Goal: Task Accomplishment & Management: Use online tool/utility

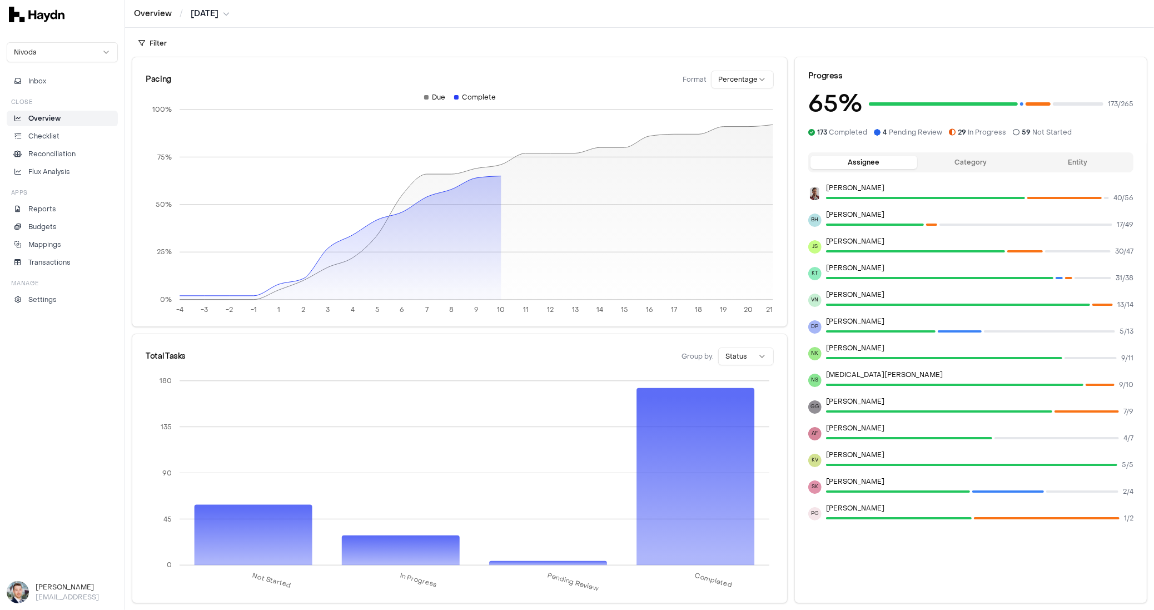
click at [67, 115] on li "Overview" at bounding box center [62, 118] width 101 height 10
click at [54, 131] on p "Checklist" at bounding box center [43, 136] width 31 height 10
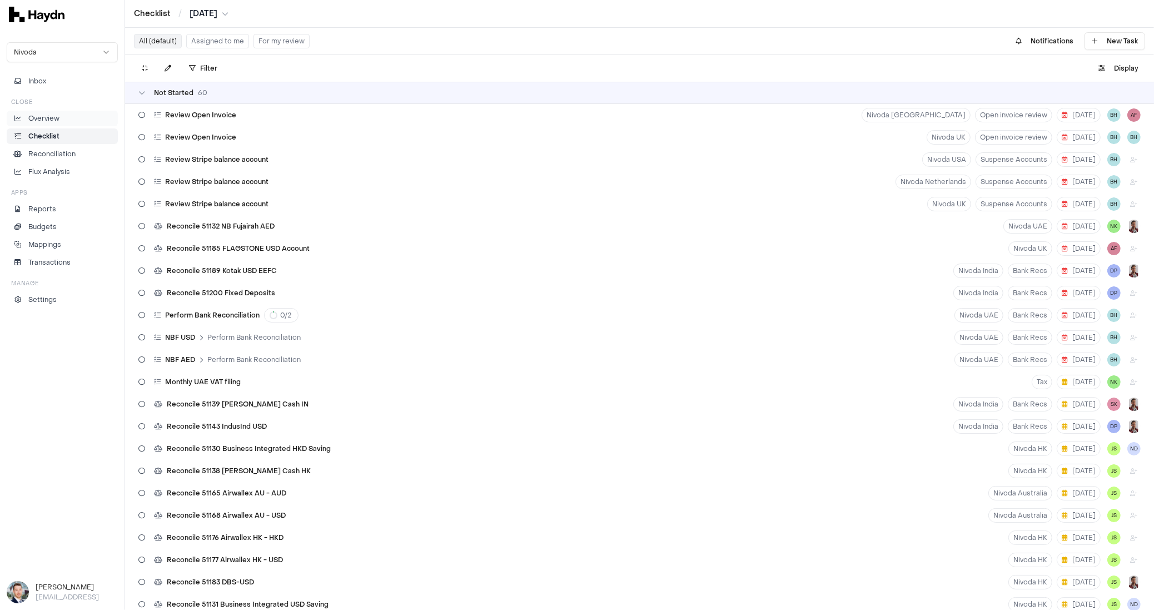
click at [54, 120] on p "Overview" at bounding box center [43, 118] width 31 height 10
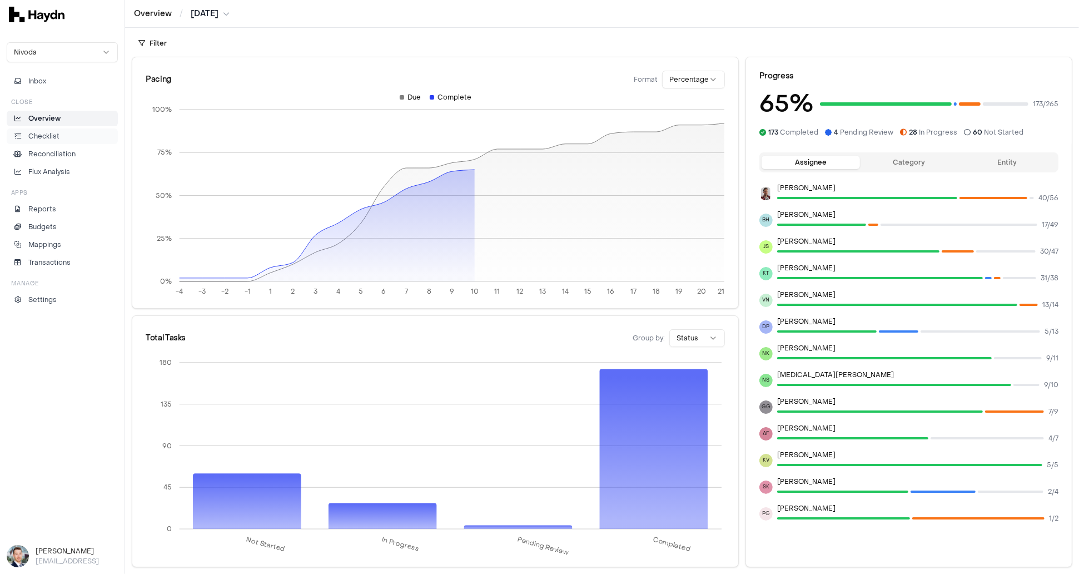
click at [54, 135] on p "Checklist" at bounding box center [43, 136] width 31 height 10
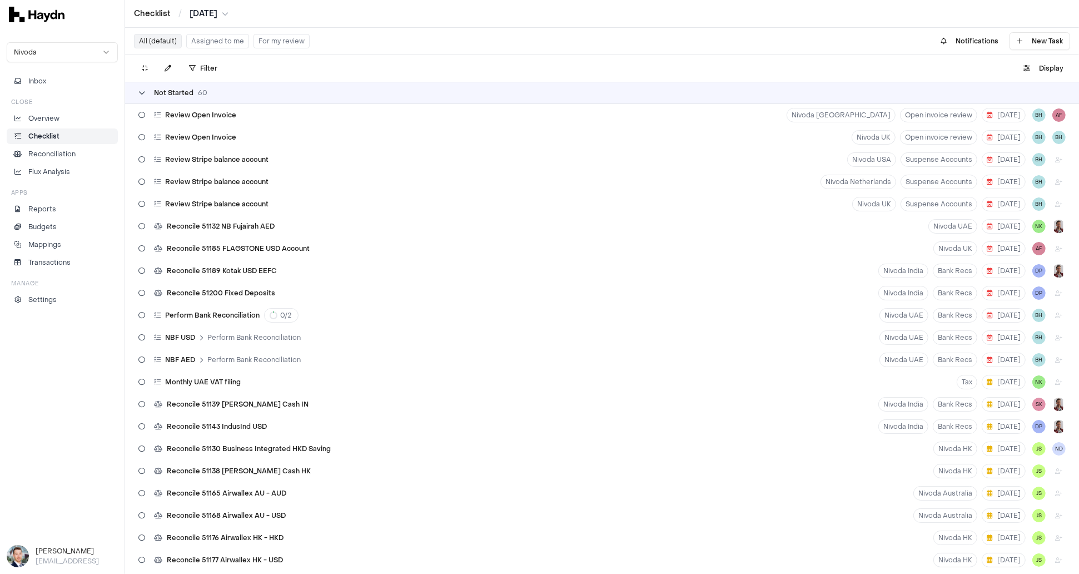
click at [151, 95] on div "Not Started 60" at bounding box center [172, 92] width 69 height 9
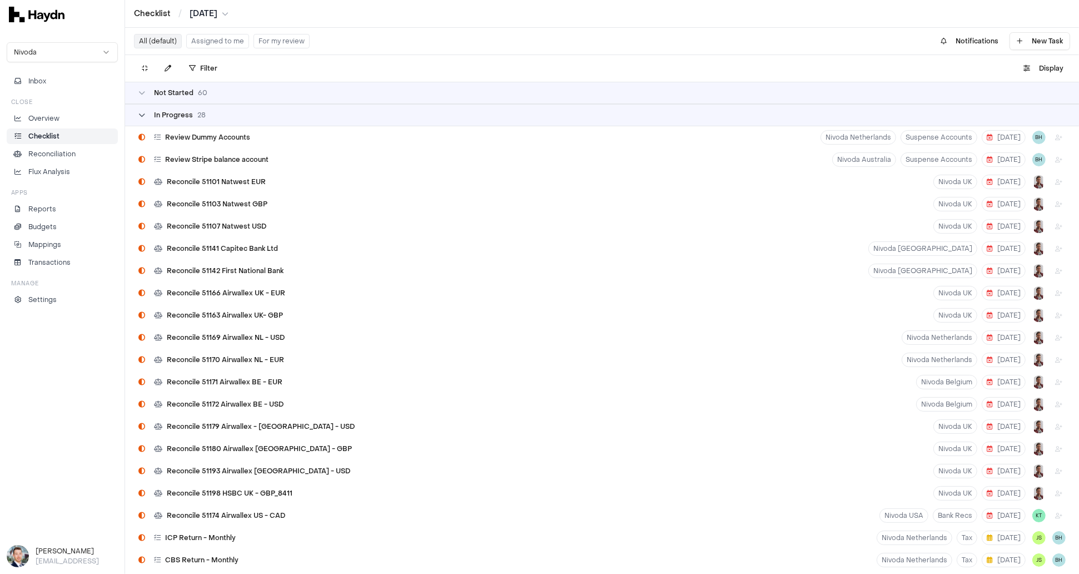
click at [152, 113] on div "In Progress 28" at bounding box center [171, 115] width 67 height 9
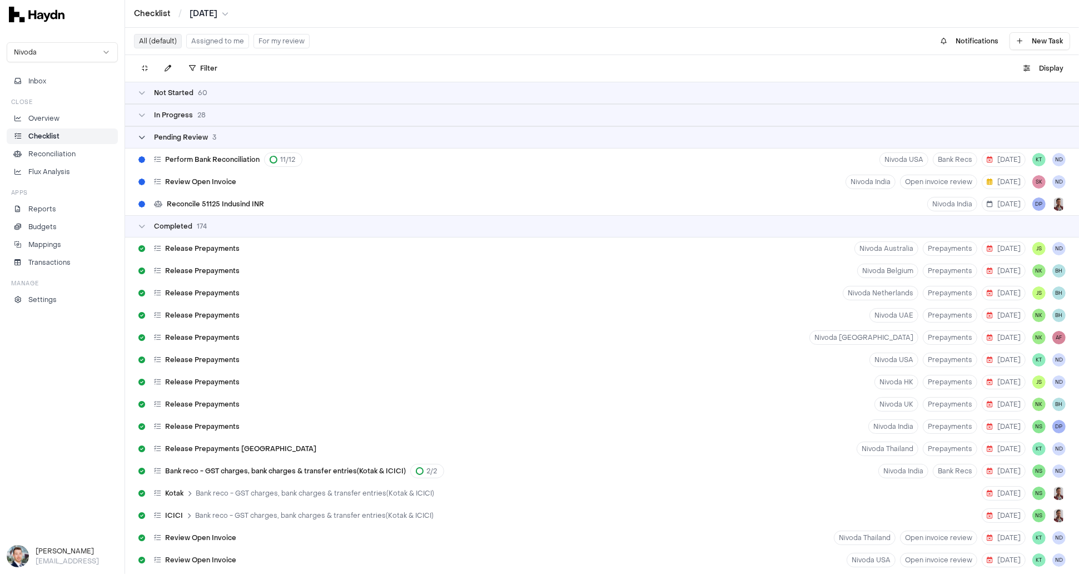
click at [148, 135] on div "Pending Review 3" at bounding box center [177, 137] width 78 height 9
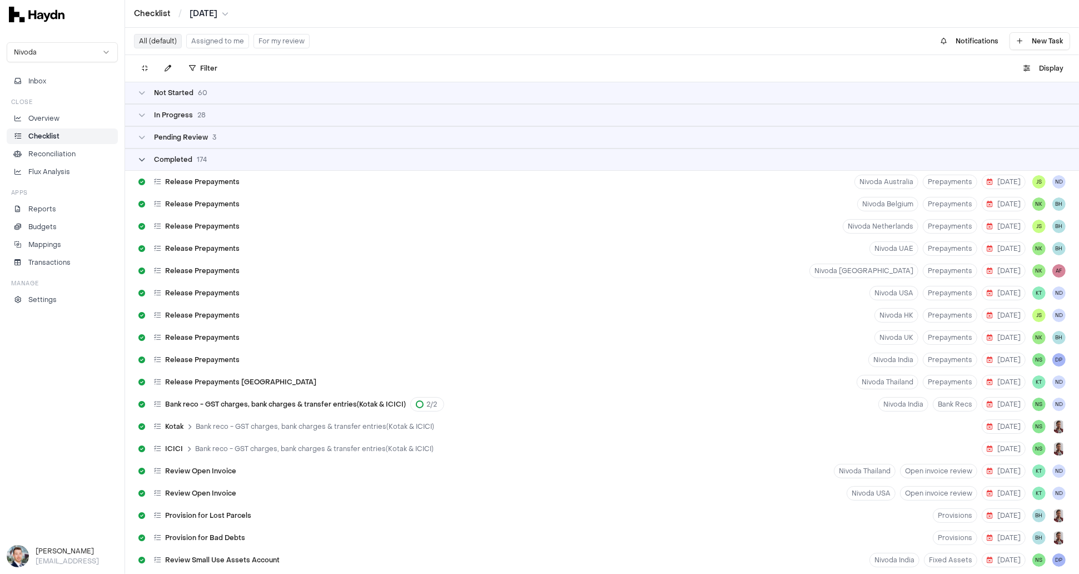
click at [150, 158] on div "Completed 174" at bounding box center [172, 159] width 68 height 9
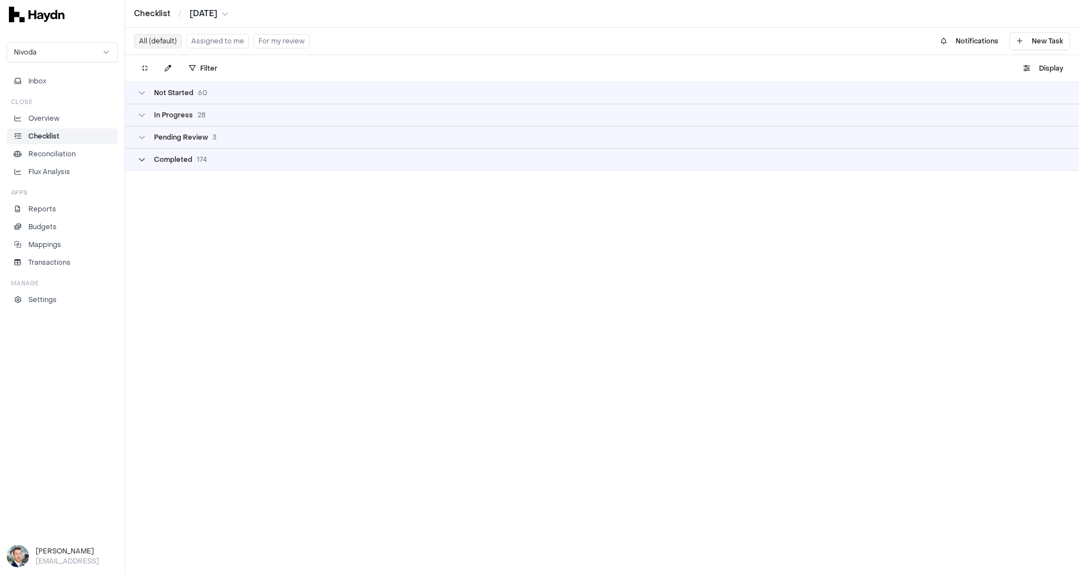
click at [150, 158] on div "Completed 174" at bounding box center [172, 159] width 68 height 9
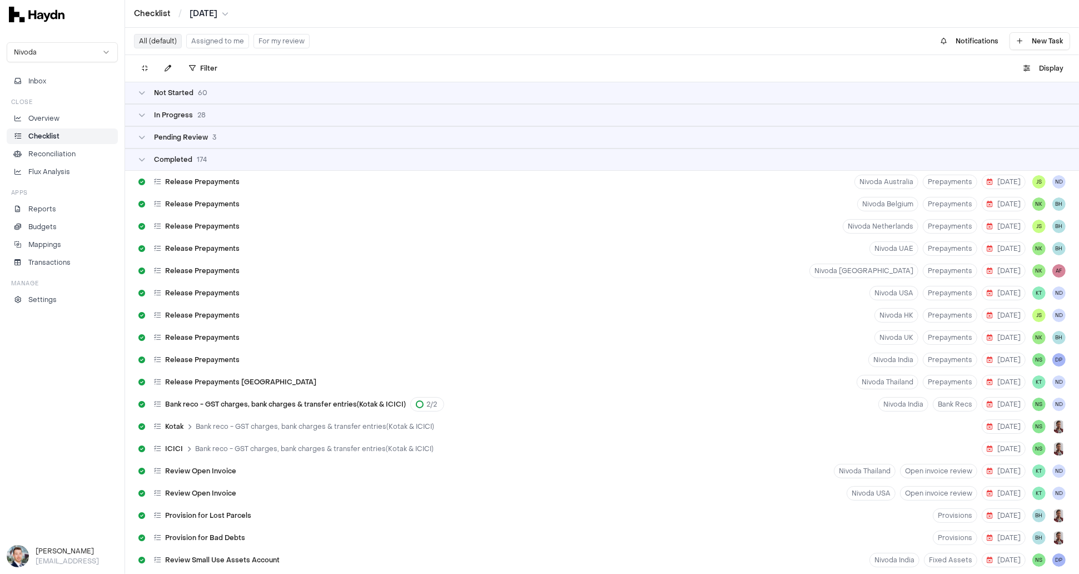
click at [168, 97] on div "Not Started 60" at bounding box center [602, 93] width 954 height 22
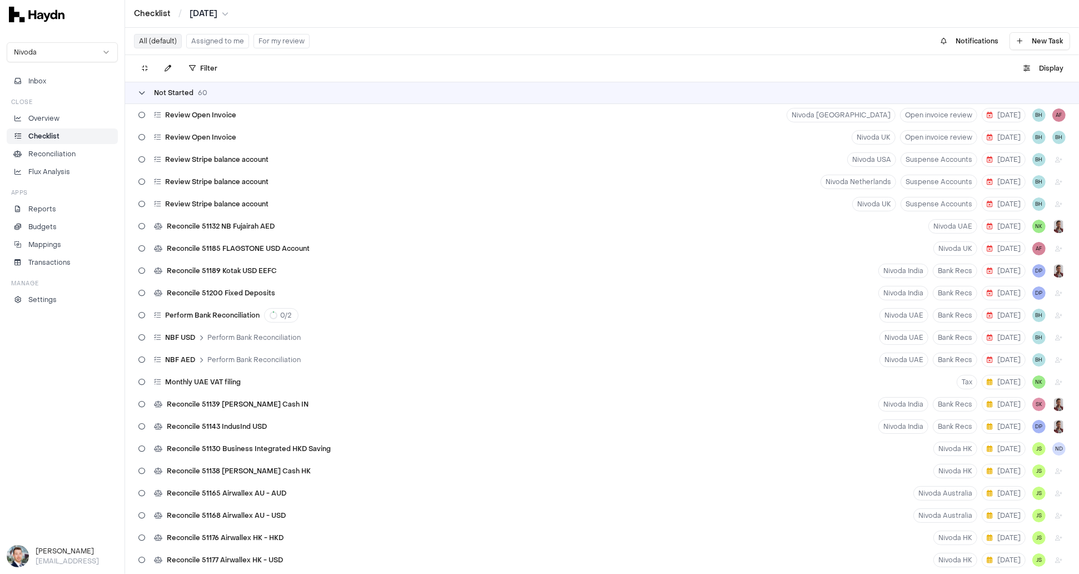
click at [150, 93] on div "Not Started 60" at bounding box center [172, 92] width 69 height 9
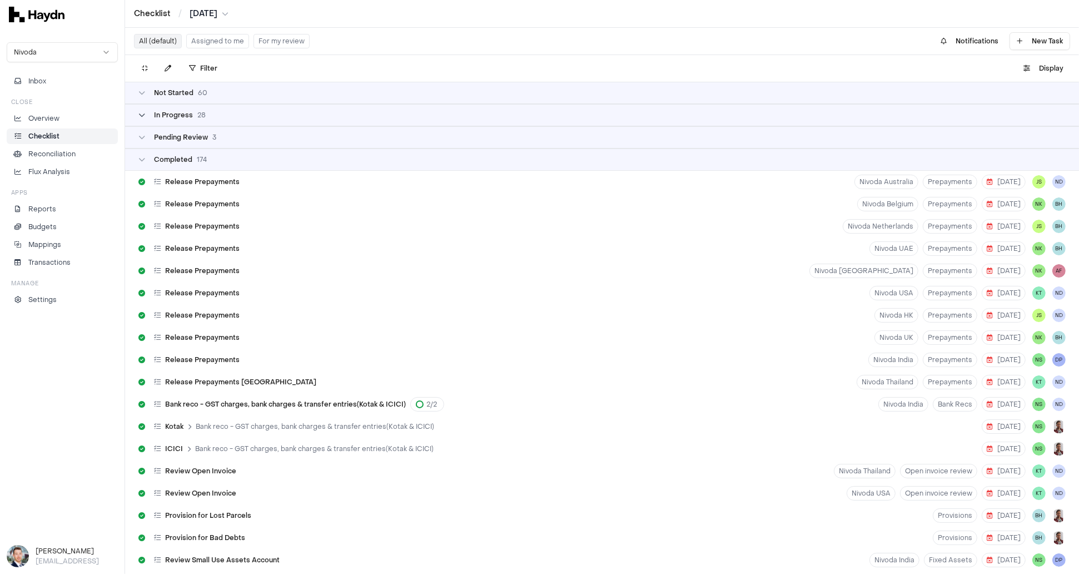
click at [170, 119] on span "In Progress" at bounding box center [173, 115] width 39 height 9
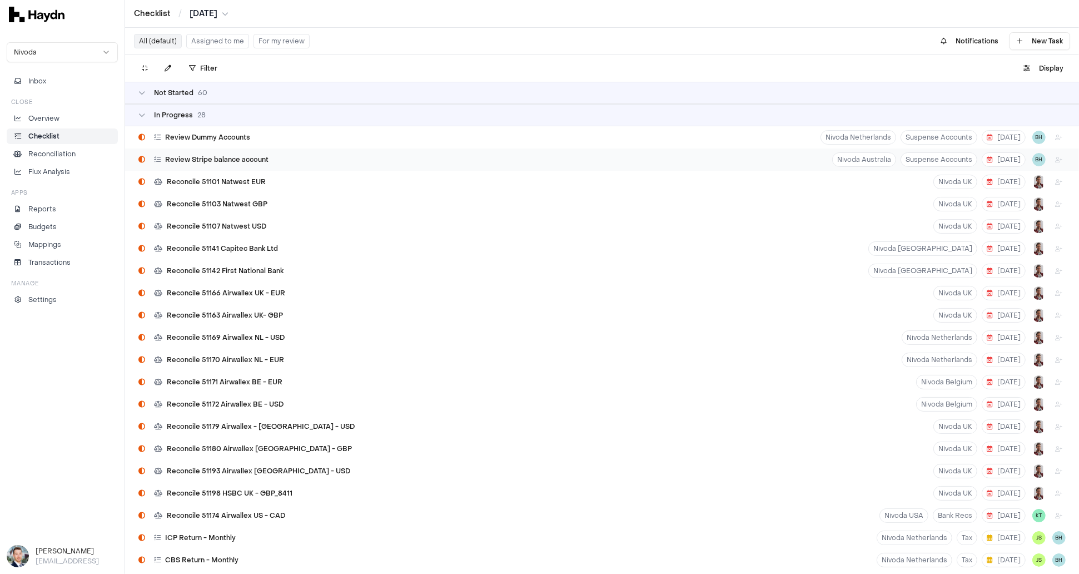
click at [195, 156] on span "Review Stripe balance account" at bounding box center [216, 159] width 103 height 9
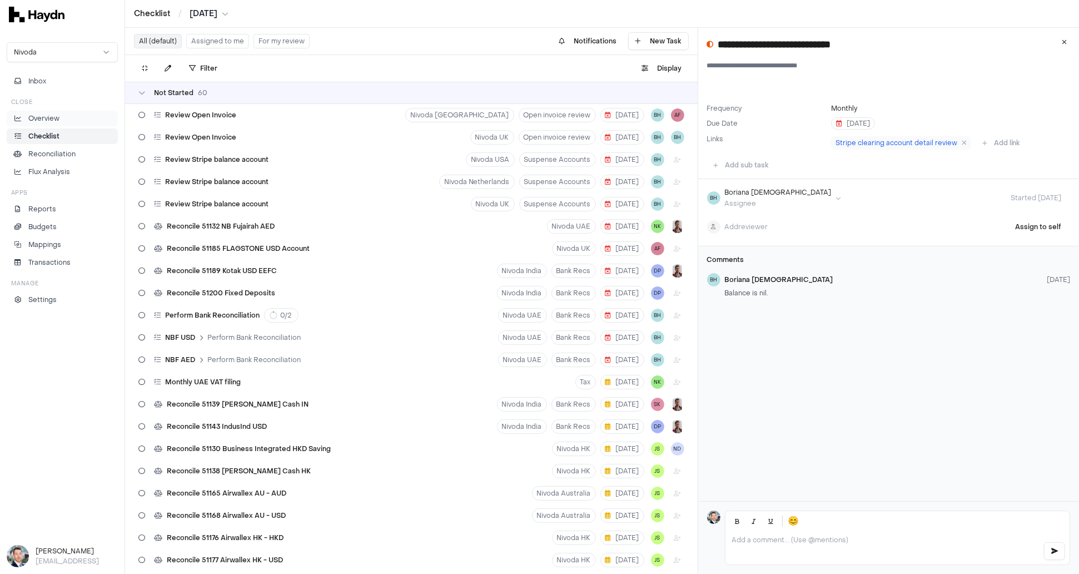
click at [56, 118] on p "Overview" at bounding box center [43, 118] width 31 height 10
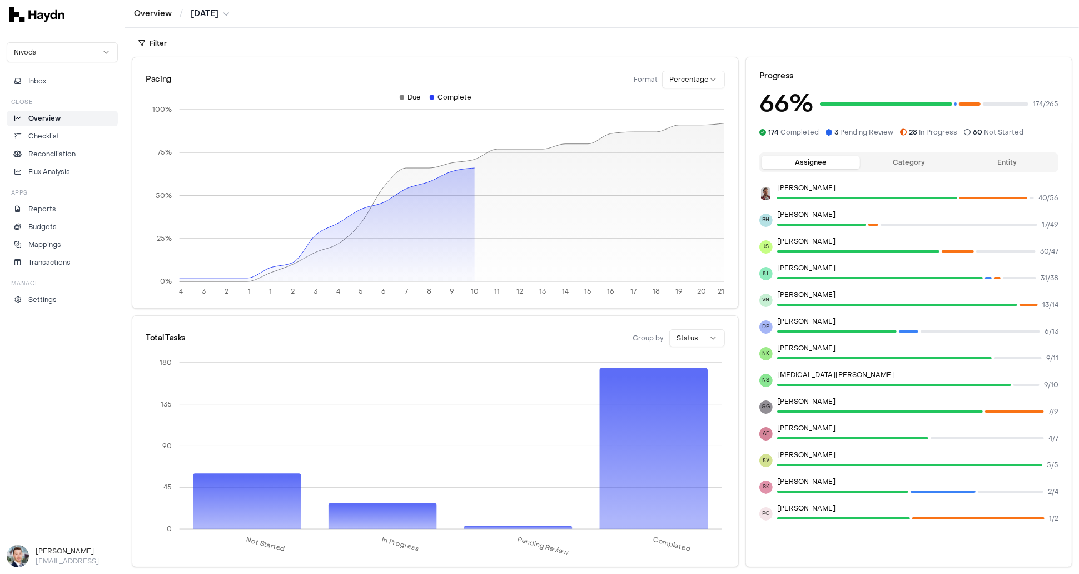
click at [896, 167] on button "Category" at bounding box center [909, 162] width 98 height 13
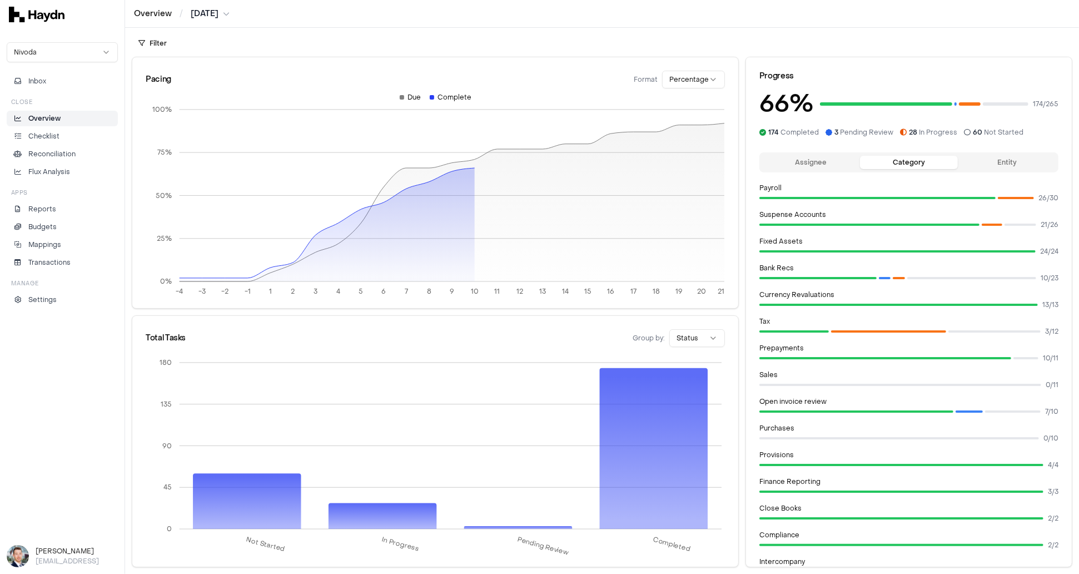
click at [1009, 162] on button "Entity" at bounding box center [1007, 162] width 98 height 13
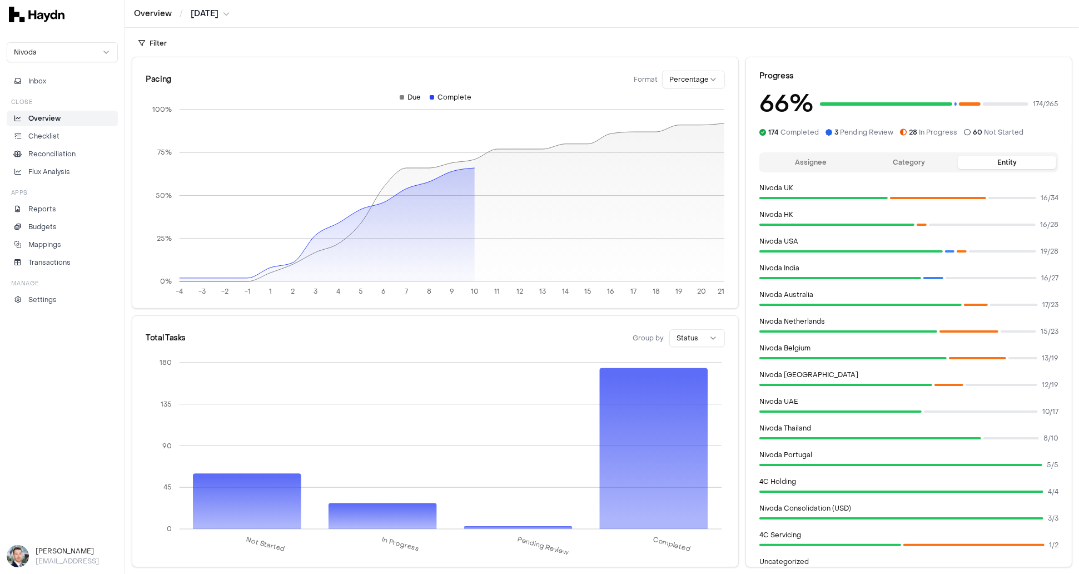
click at [804, 160] on button "Assignee" at bounding box center [811, 162] width 98 height 13
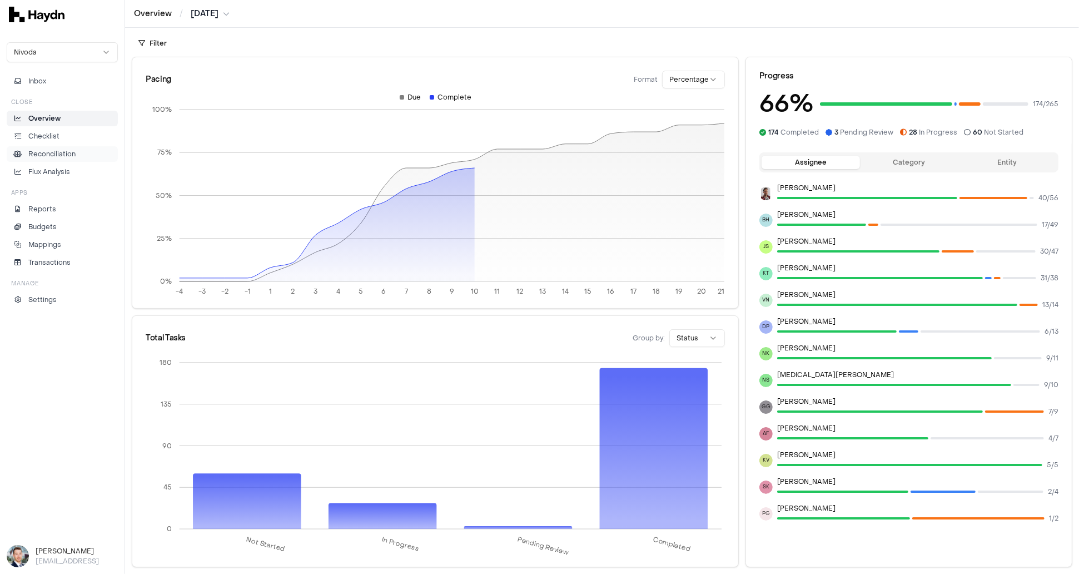
click at [54, 150] on p "Reconciliation" at bounding box center [51, 154] width 47 height 10
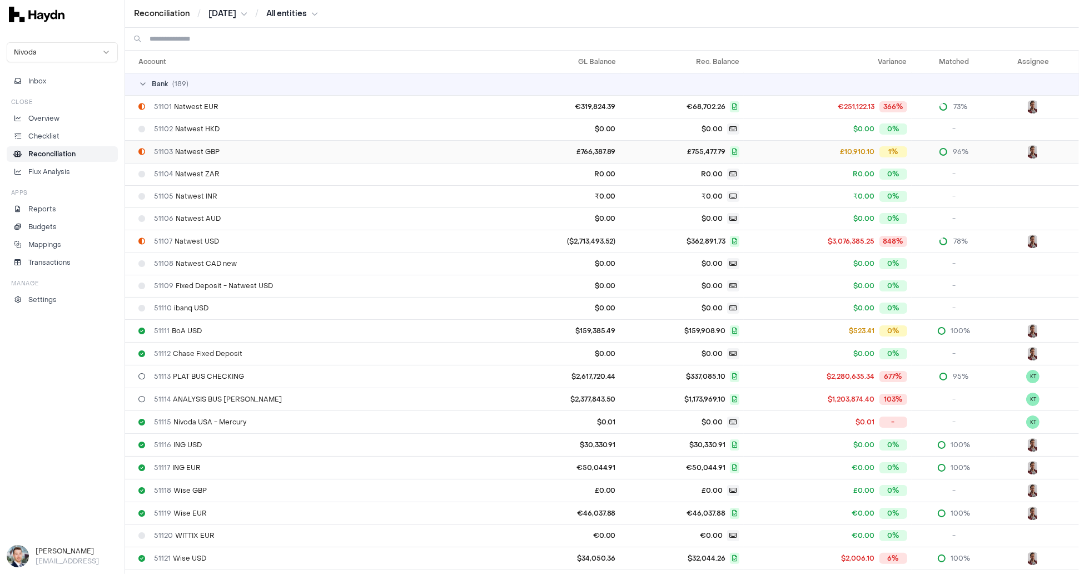
click at [262, 152] on div "51103 Natwest GBP" at bounding box center [315, 151] width 354 height 9
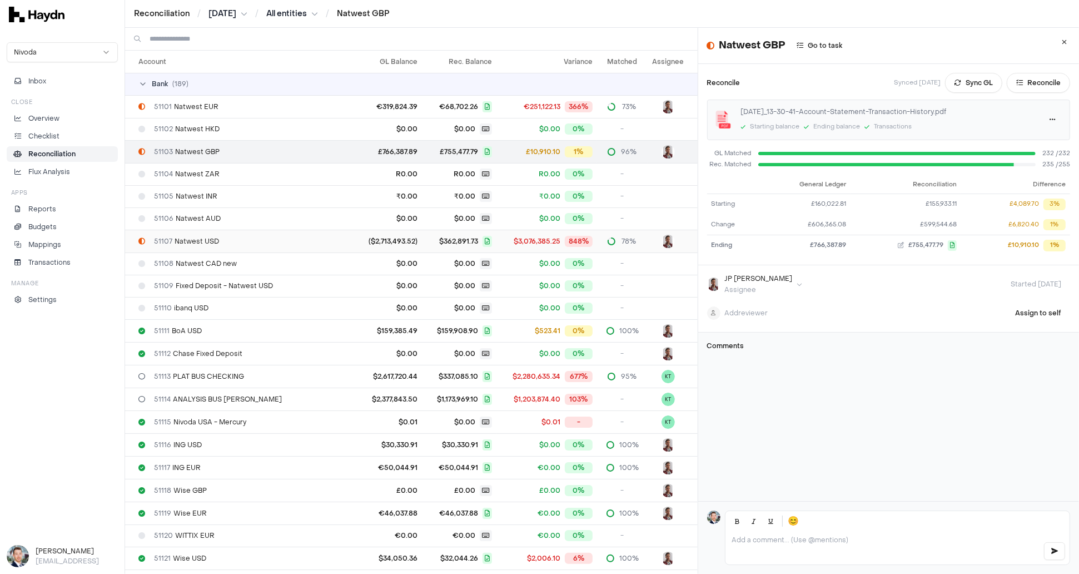
click at [235, 238] on div "51107 Natwest USD" at bounding box center [240, 241] width 205 height 9
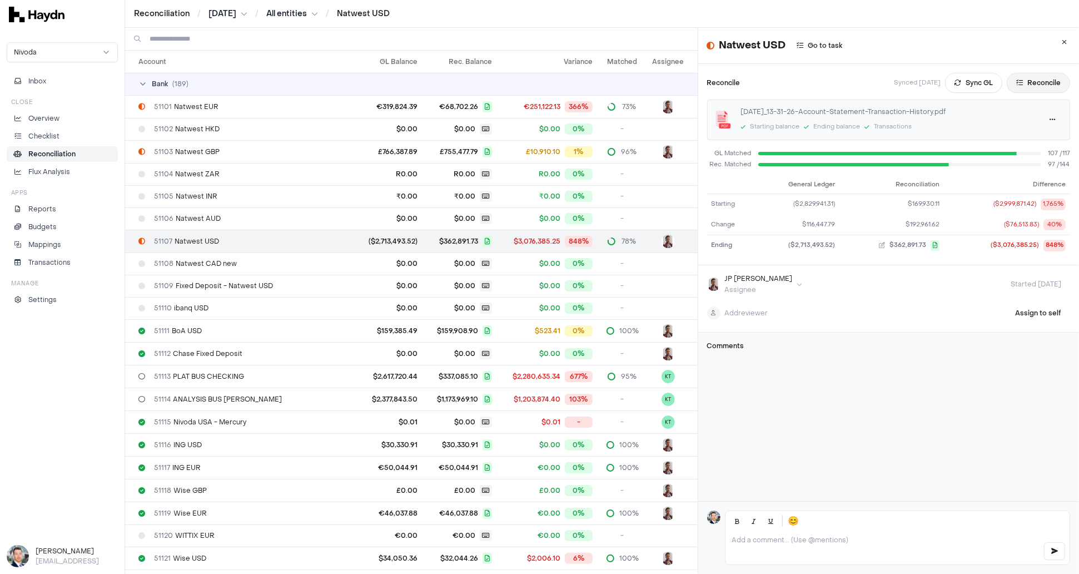
click at [1047, 81] on button "Reconcile" at bounding box center [1038, 83] width 63 height 20
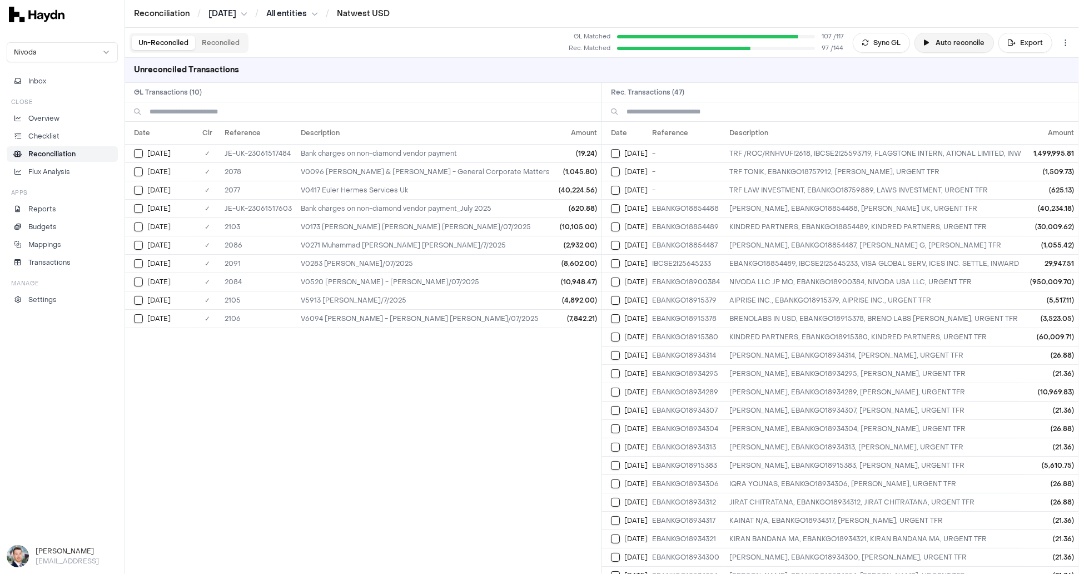
click at [951, 42] on button "Auto reconcile" at bounding box center [954, 43] width 79 height 20
click at [1067, 43] on html "Reconciliation / [DATE] / All entities / Natwest USD Nivoda Inbox Close Overvie…" at bounding box center [539, 287] width 1079 height 574
click at [1030, 61] on div "Reset" at bounding box center [1021, 64] width 101 height 16
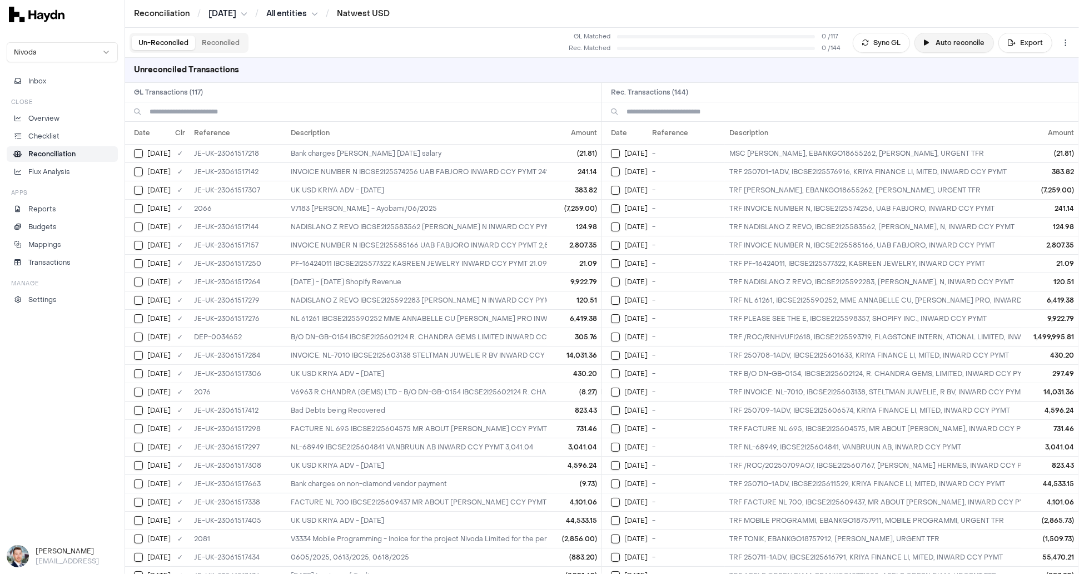
click at [942, 39] on button "Auto reconcile" at bounding box center [954, 43] width 79 height 20
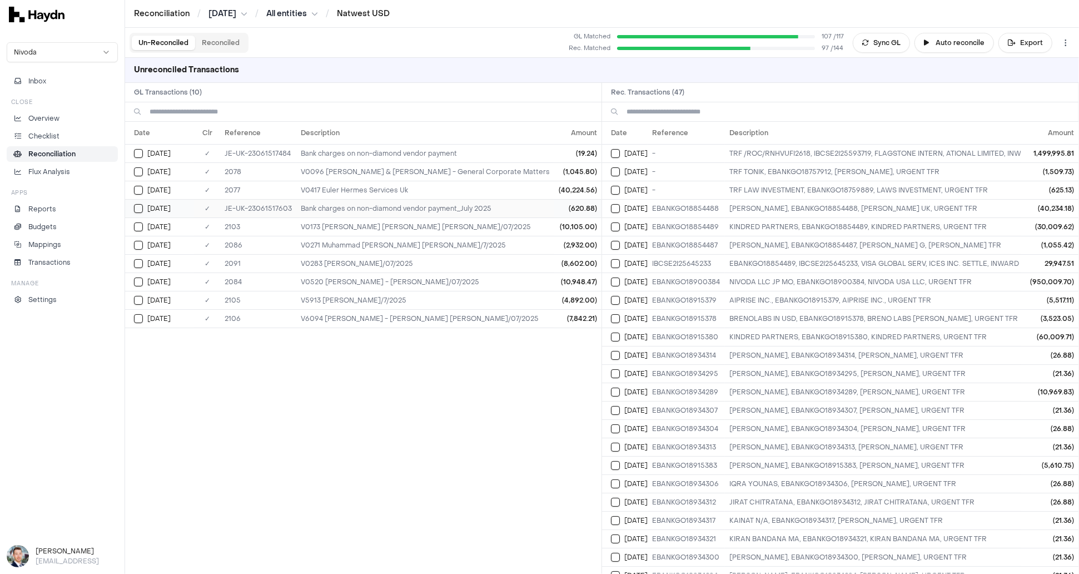
click at [141, 205] on button "Select GL transaction 8323104" at bounding box center [138, 208] width 9 height 9
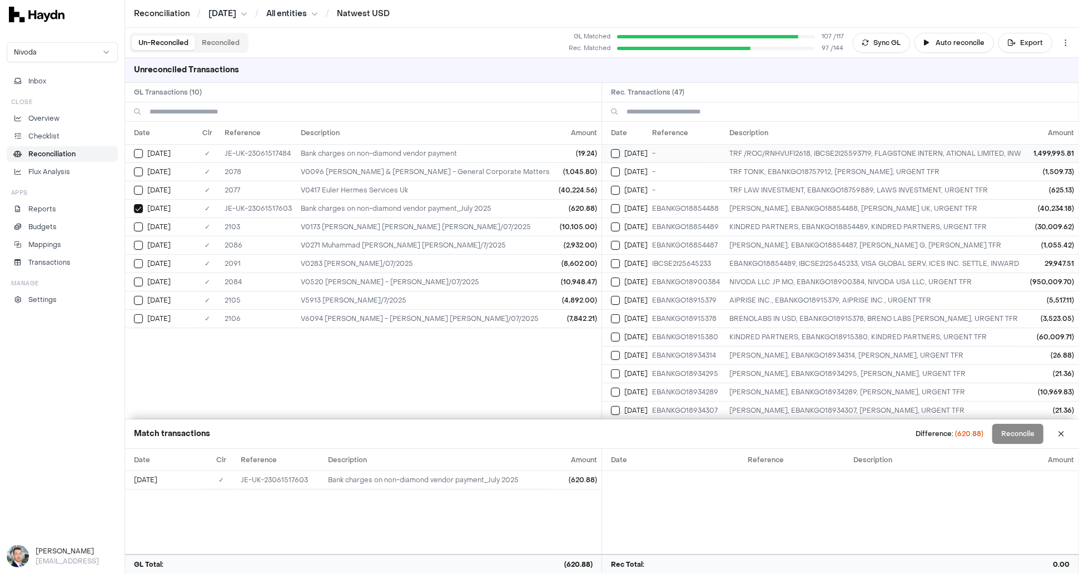
click at [616, 149] on button "Select reconciliation transaction 25800" at bounding box center [615, 153] width 9 height 9
click at [1067, 435] on button at bounding box center [1061, 434] width 18 height 18
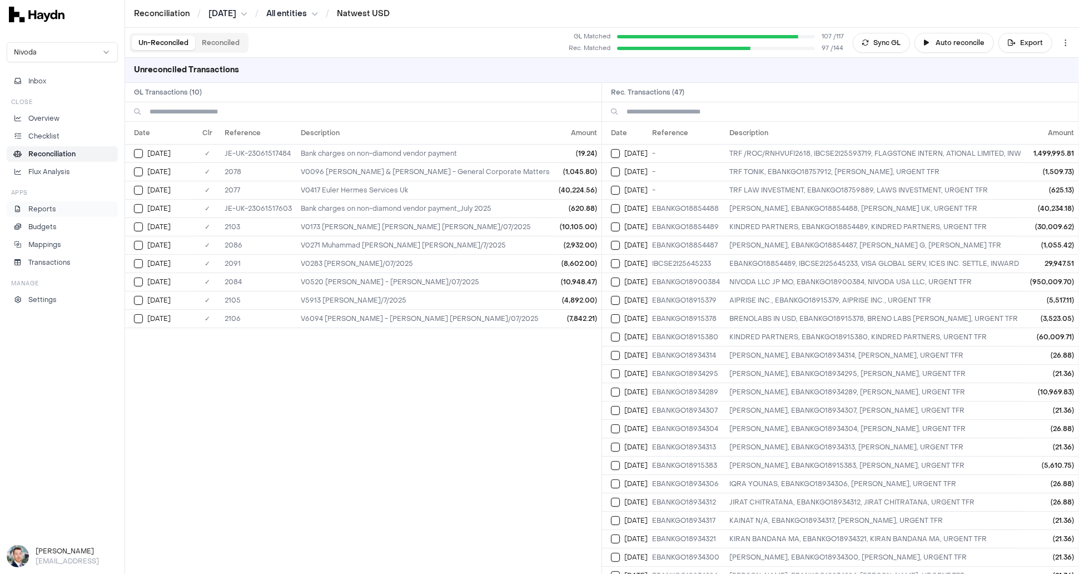
click at [54, 211] on p "Reports" at bounding box center [42, 209] width 28 height 10
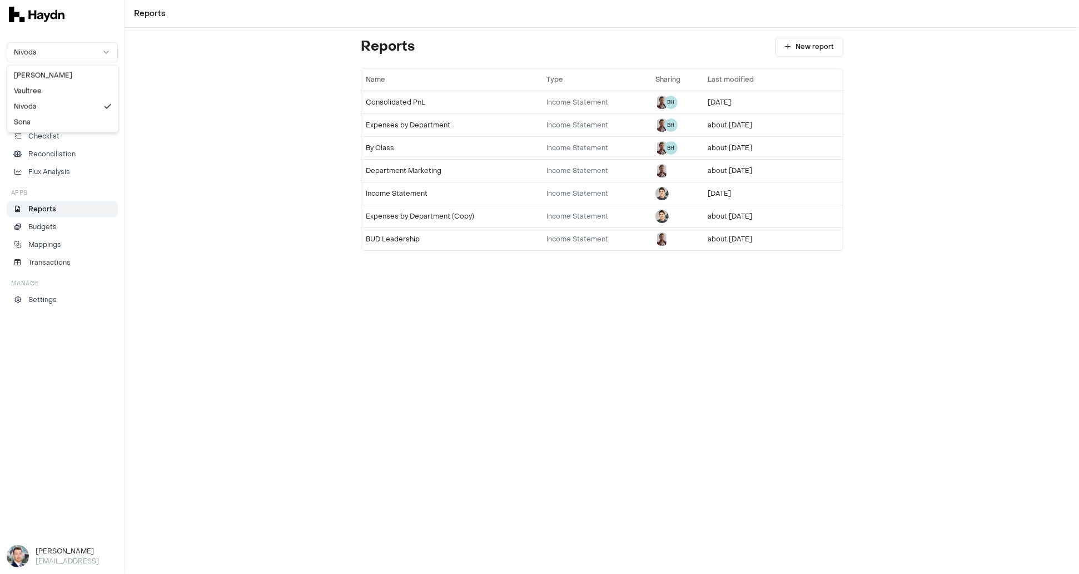
click at [49, 47] on html "Reports Nivoda Inbox Close Overview Checklist Reconciliation Flux Analysis Apps…" at bounding box center [539, 287] width 1079 height 574
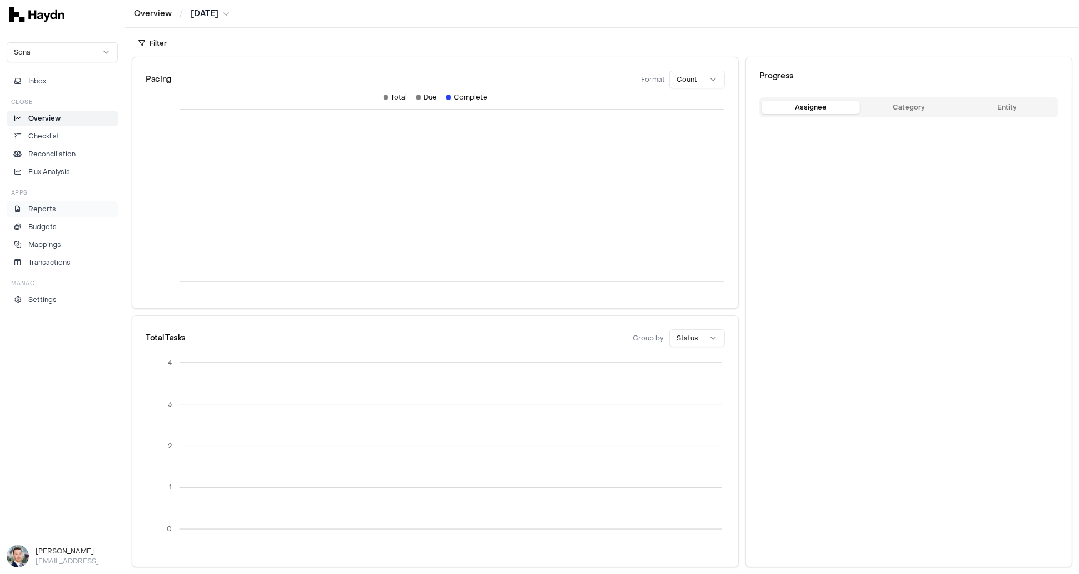
click at [46, 206] on p "Reports" at bounding box center [42, 209] width 28 height 10
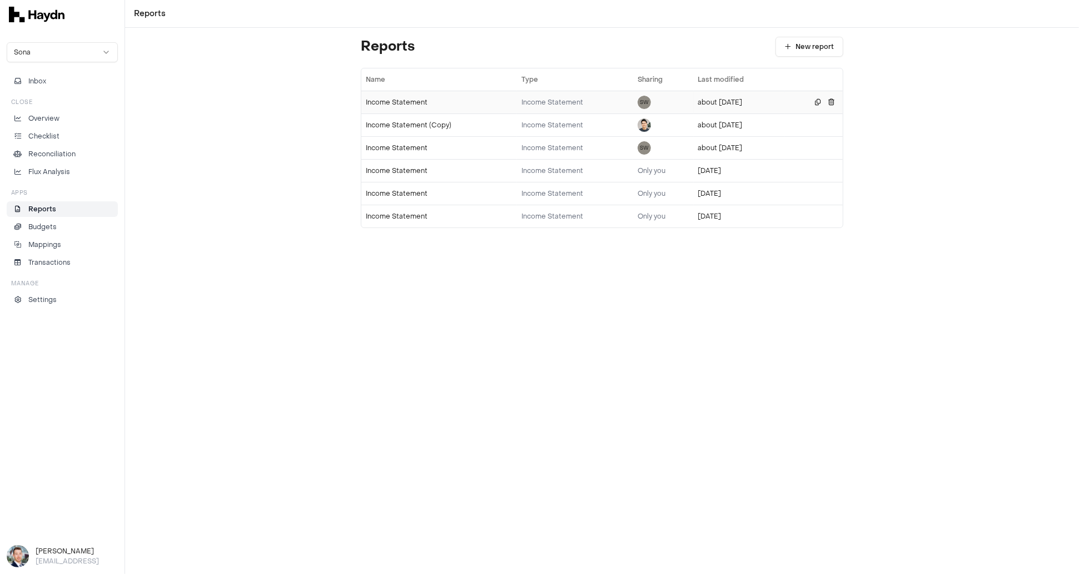
click at [391, 105] on div "Income Statement" at bounding box center [439, 102] width 147 height 9
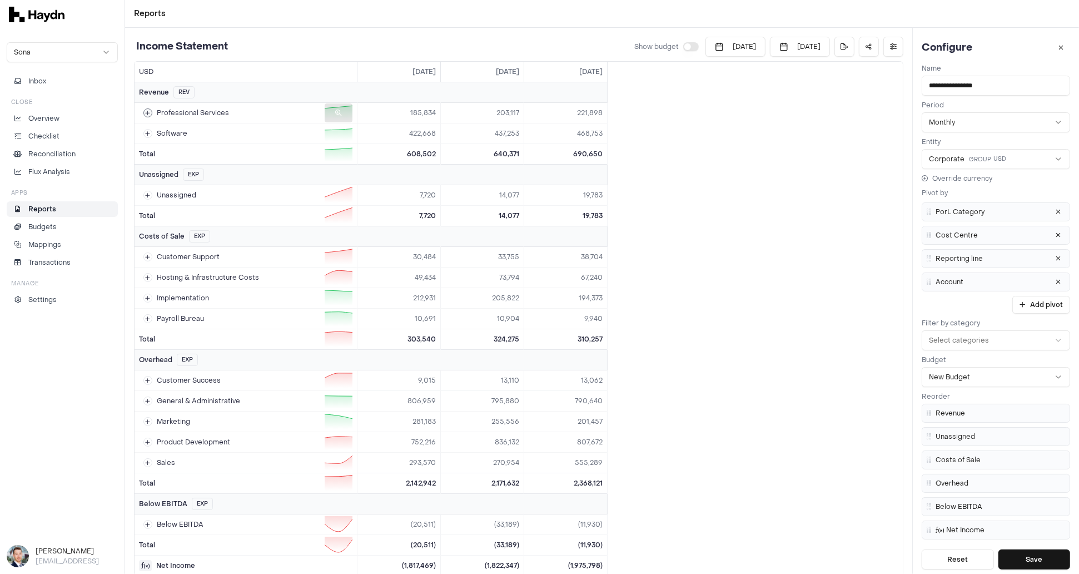
click at [336, 107] on div at bounding box center [339, 112] width 28 height 19
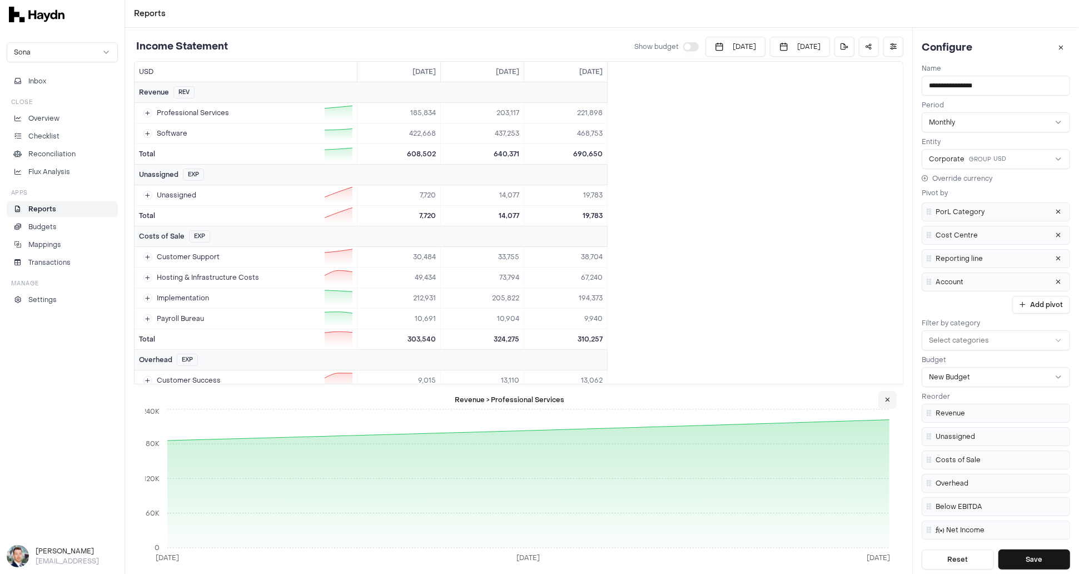
click at [891, 399] on button at bounding box center [887, 400] width 18 height 18
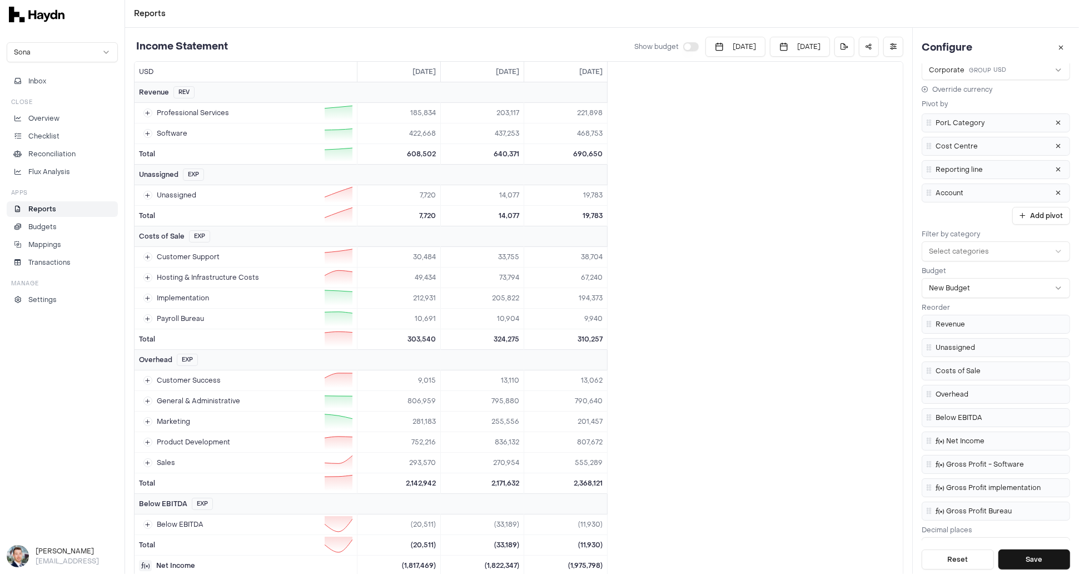
scroll to position [100, 0]
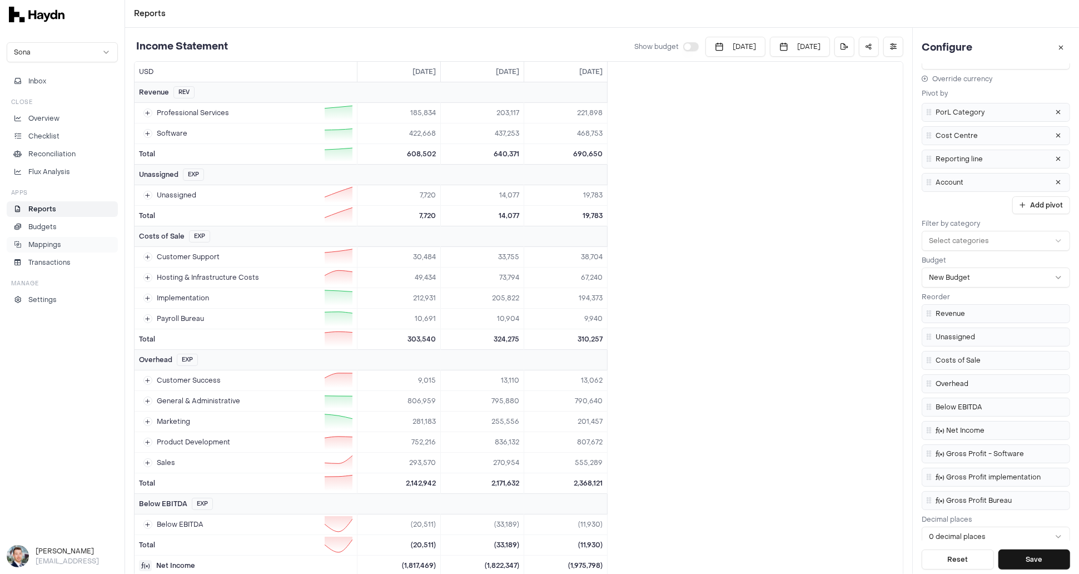
click at [47, 242] on p "Mappings" at bounding box center [44, 245] width 33 height 10
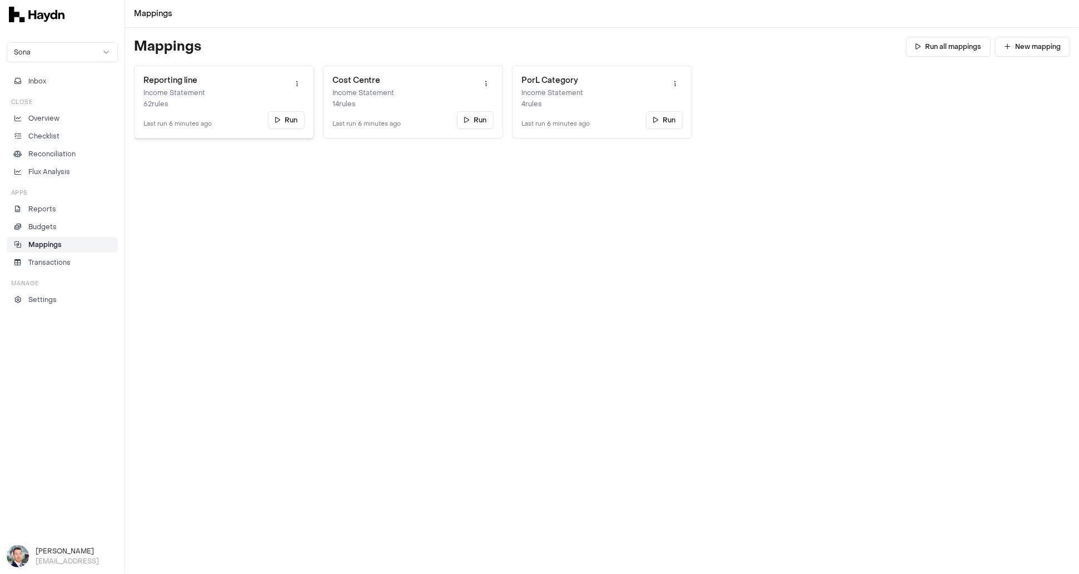
click at [216, 88] on link "Reporting line Income Statement 62 rules Last run 6 minutes ago Run" at bounding box center [224, 102] width 180 height 73
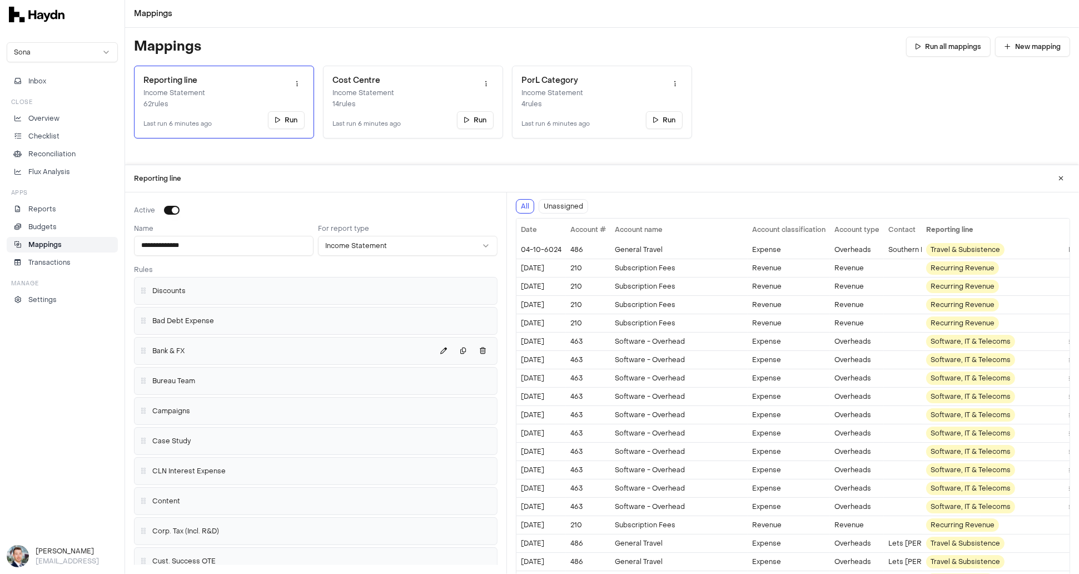
click at [206, 337] on div "Bank & FX" at bounding box center [316, 350] width 362 height 27
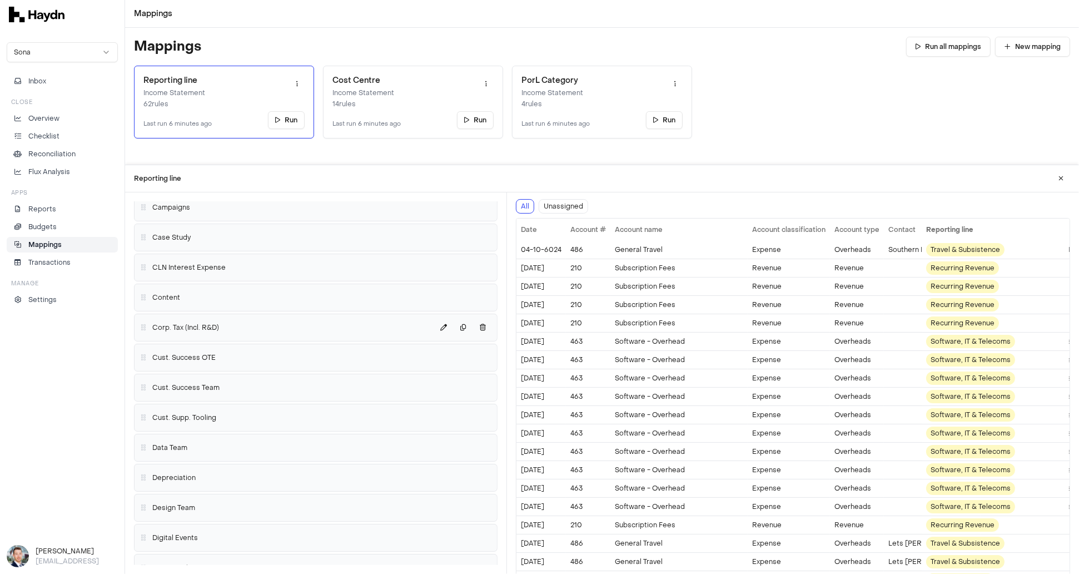
scroll to position [220, 0]
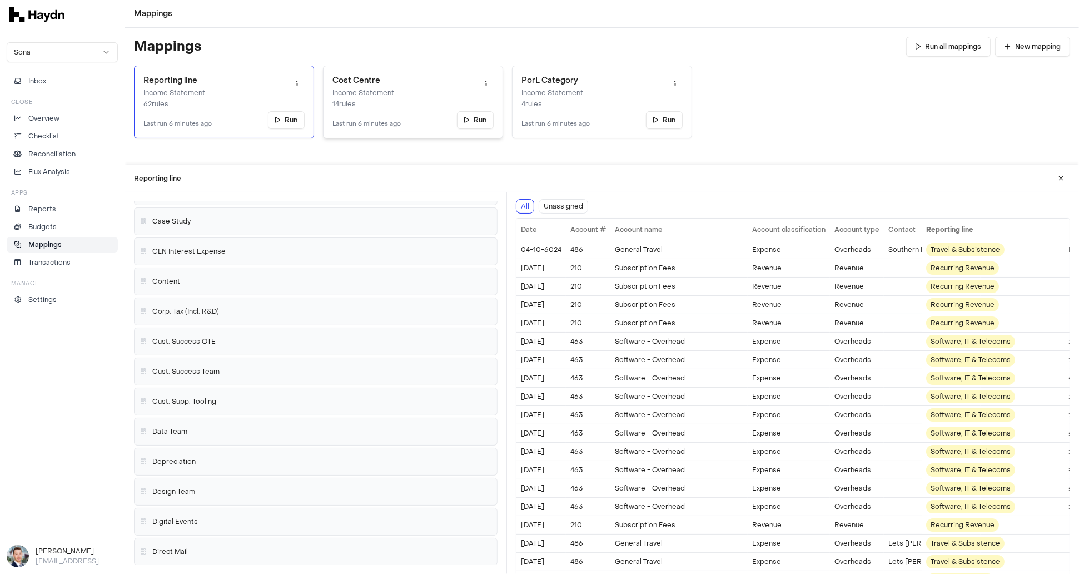
click at [395, 92] on p "Income Statement" at bounding box center [366, 92] width 68 height 9
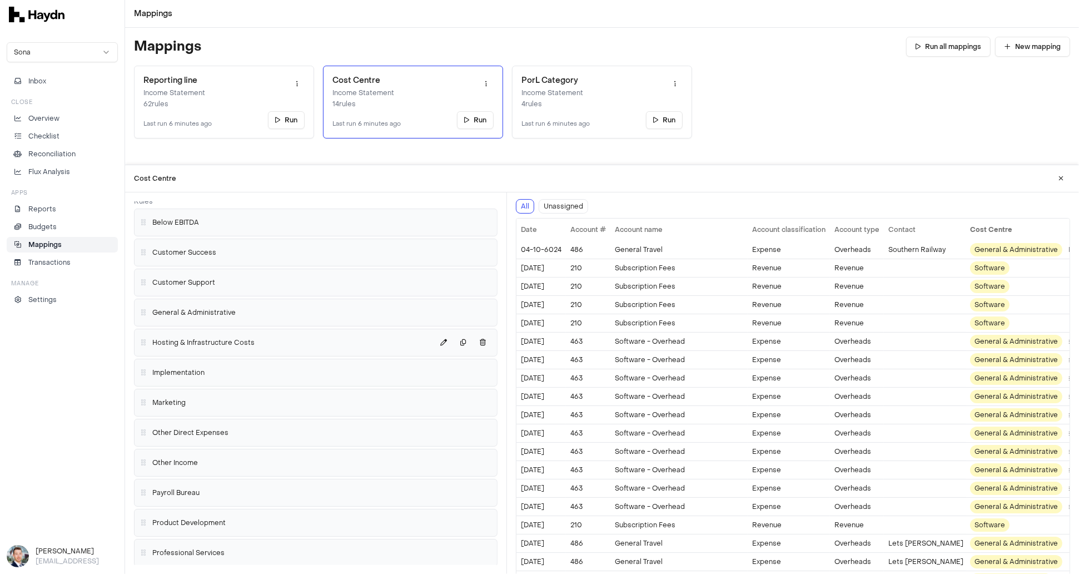
scroll to position [73, 0]
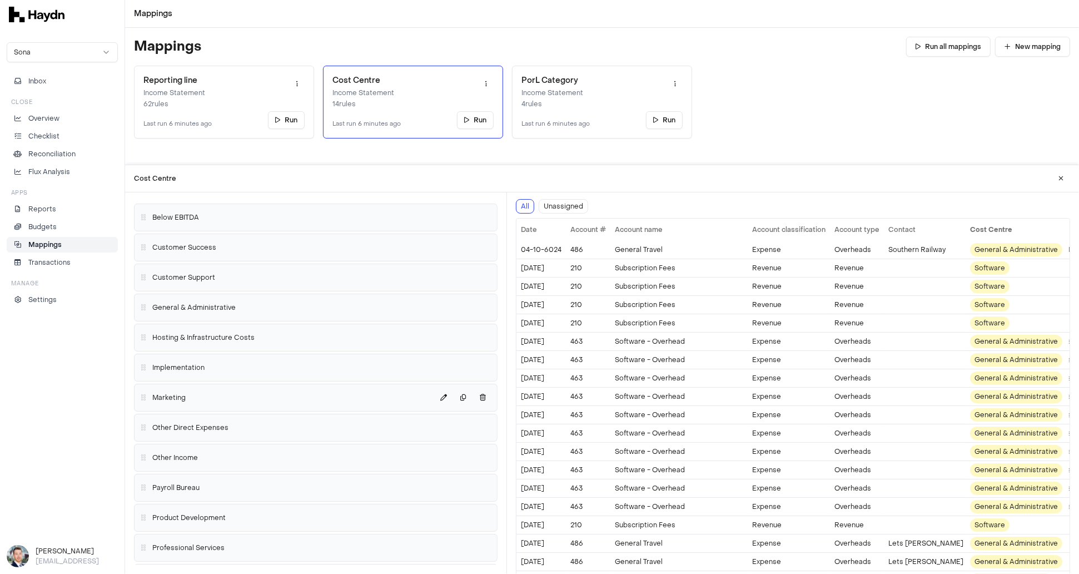
click at [192, 395] on div "Marketing" at bounding box center [316, 398] width 354 height 18
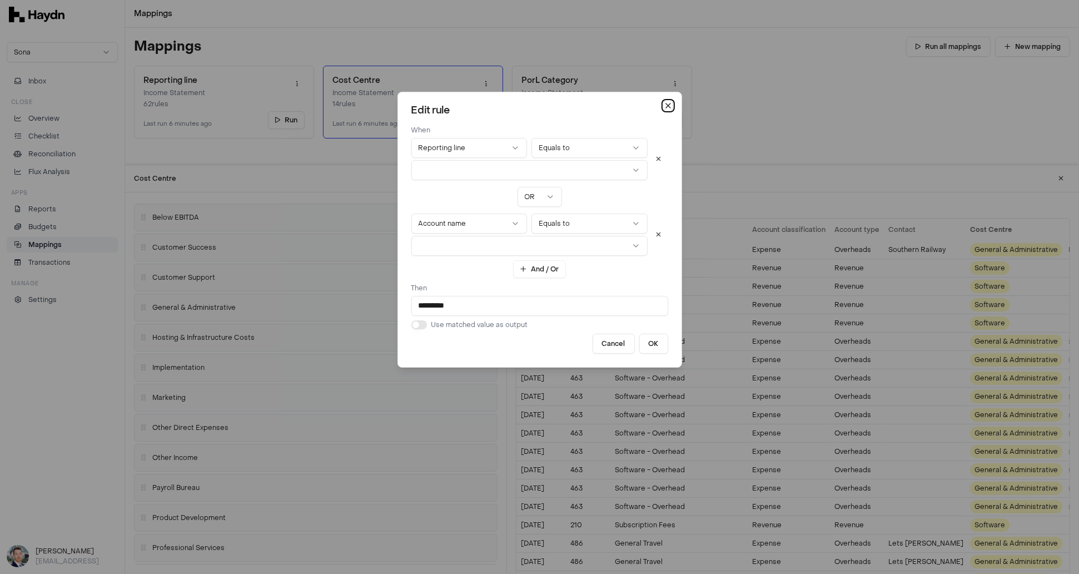
click at [669, 107] on icon "button" at bounding box center [668, 105] width 9 height 9
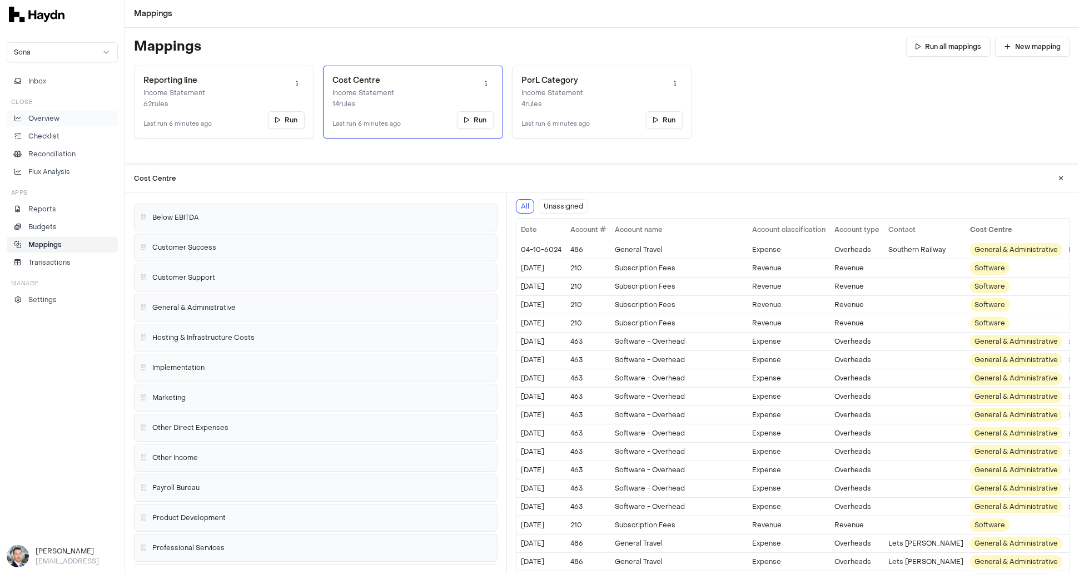
click at [55, 121] on p "Overview" at bounding box center [43, 118] width 31 height 10
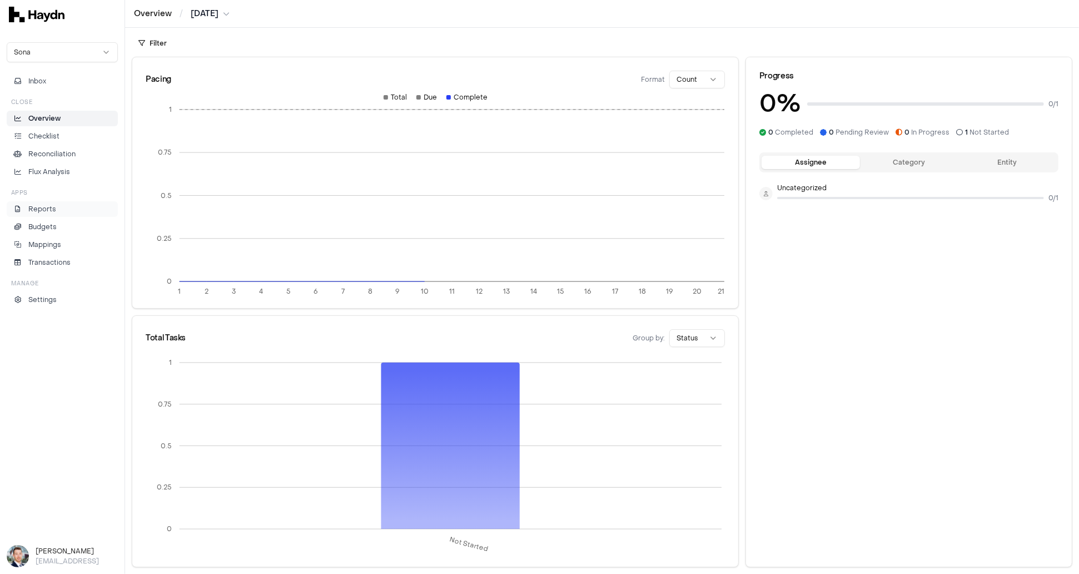
click at [45, 204] on p "Reports" at bounding box center [42, 209] width 28 height 10
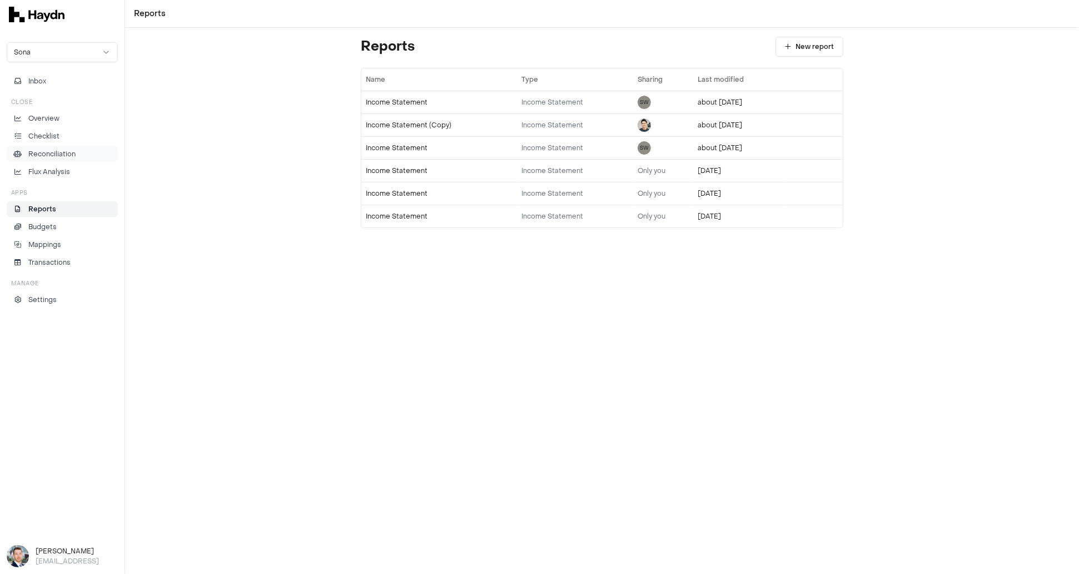
click at [79, 152] on li "Reconciliation" at bounding box center [62, 154] width 101 height 10
